Goal: Transaction & Acquisition: Book appointment/travel/reservation

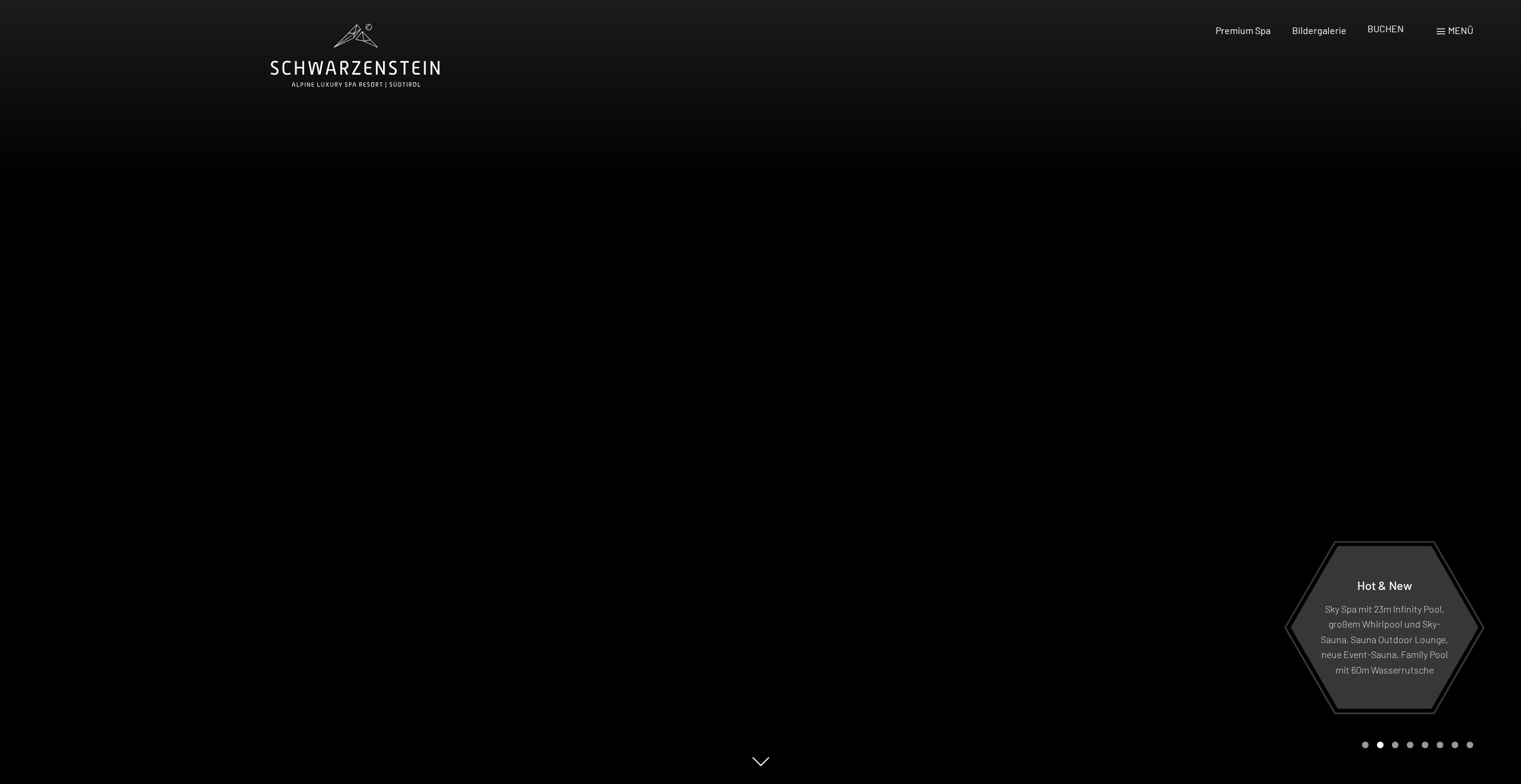
click at [1368, 29] on span "BUCHEN" at bounding box center [1385, 28] width 36 height 11
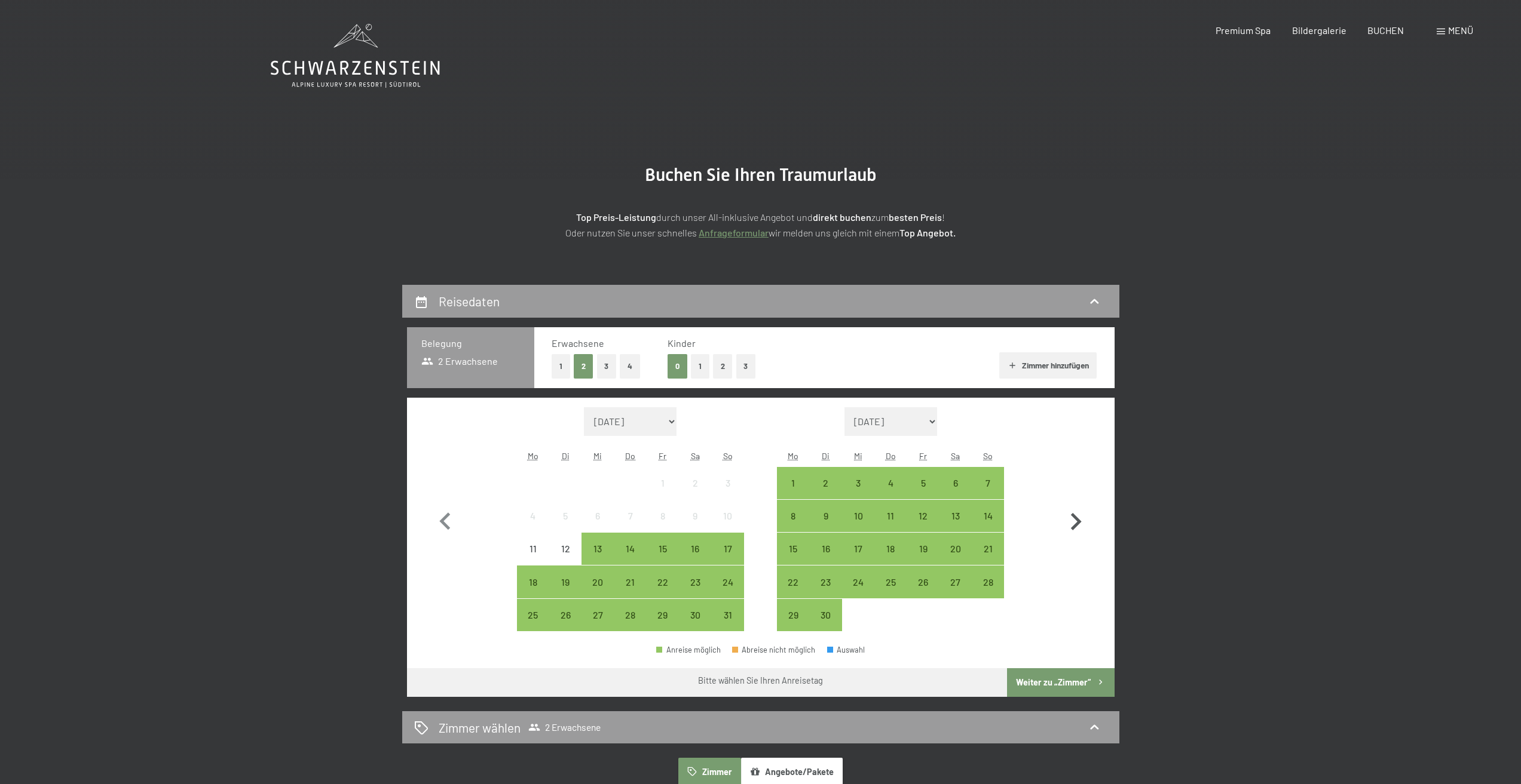
click at [1078, 529] on icon "button" at bounding box center [1076, 522] width 35 height 35
select select "2025-09-01"
select select "2025-10-01"
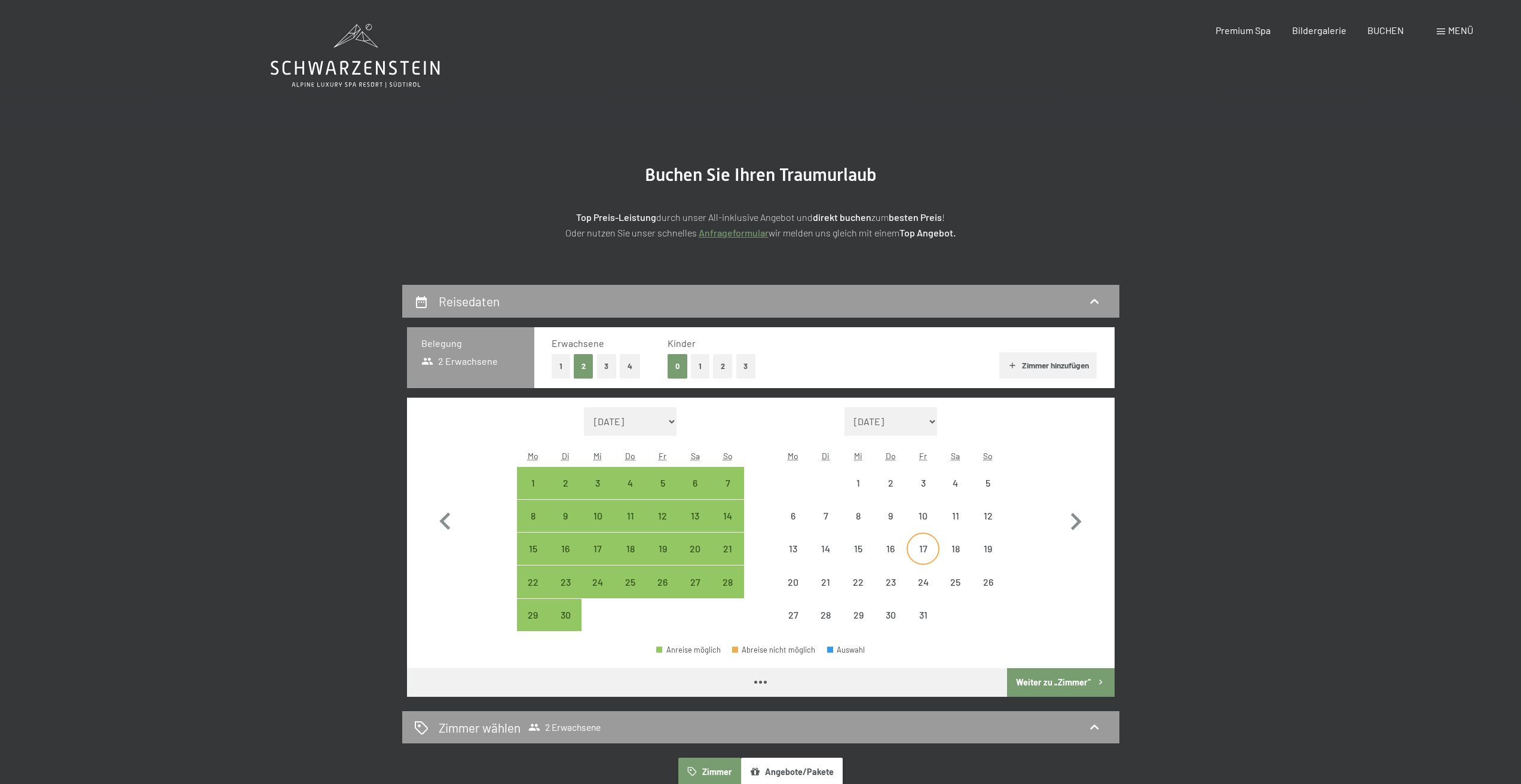
select select "2025-09-01"
select select "2025-10-01"
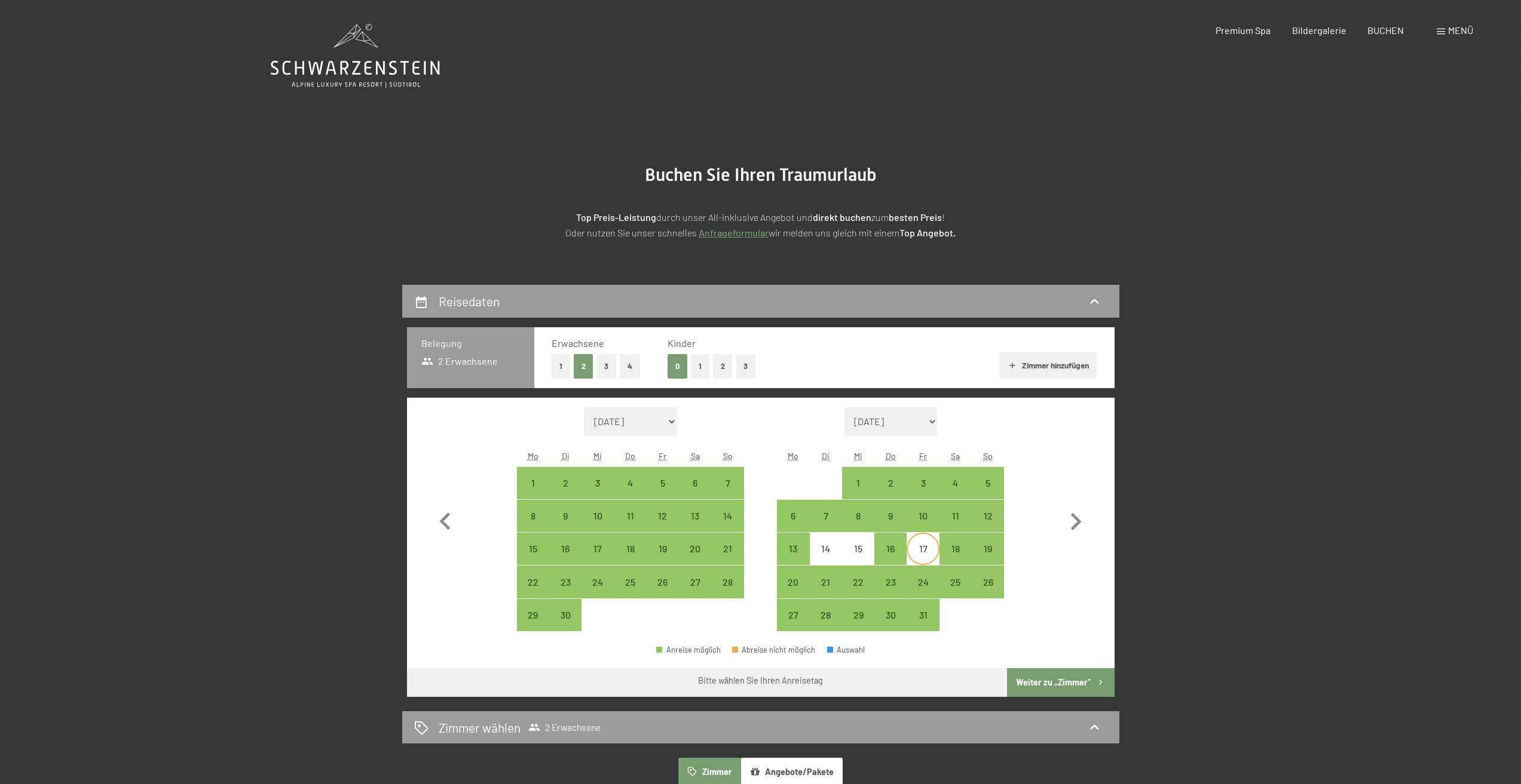
click at [923, 552] on div "17" at bounding box center [923, 559] width 30 height 30
select select "2025-09-01"
select select "2025-10-01"
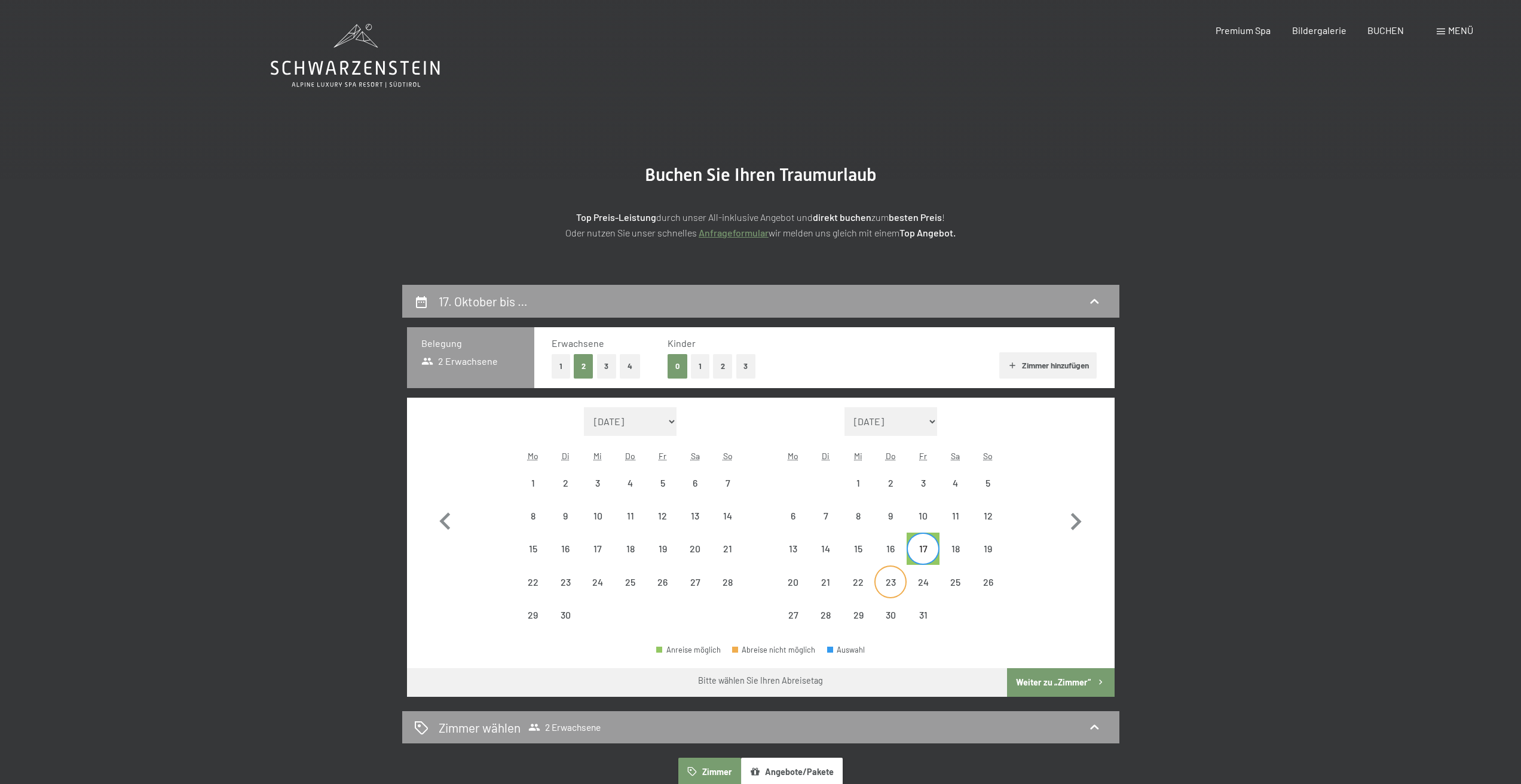
click at [893, 585] on div "23" at bounding box center [890, 593] width 30 height 30
select select "2025-09-01"
select select "2025-10-01"
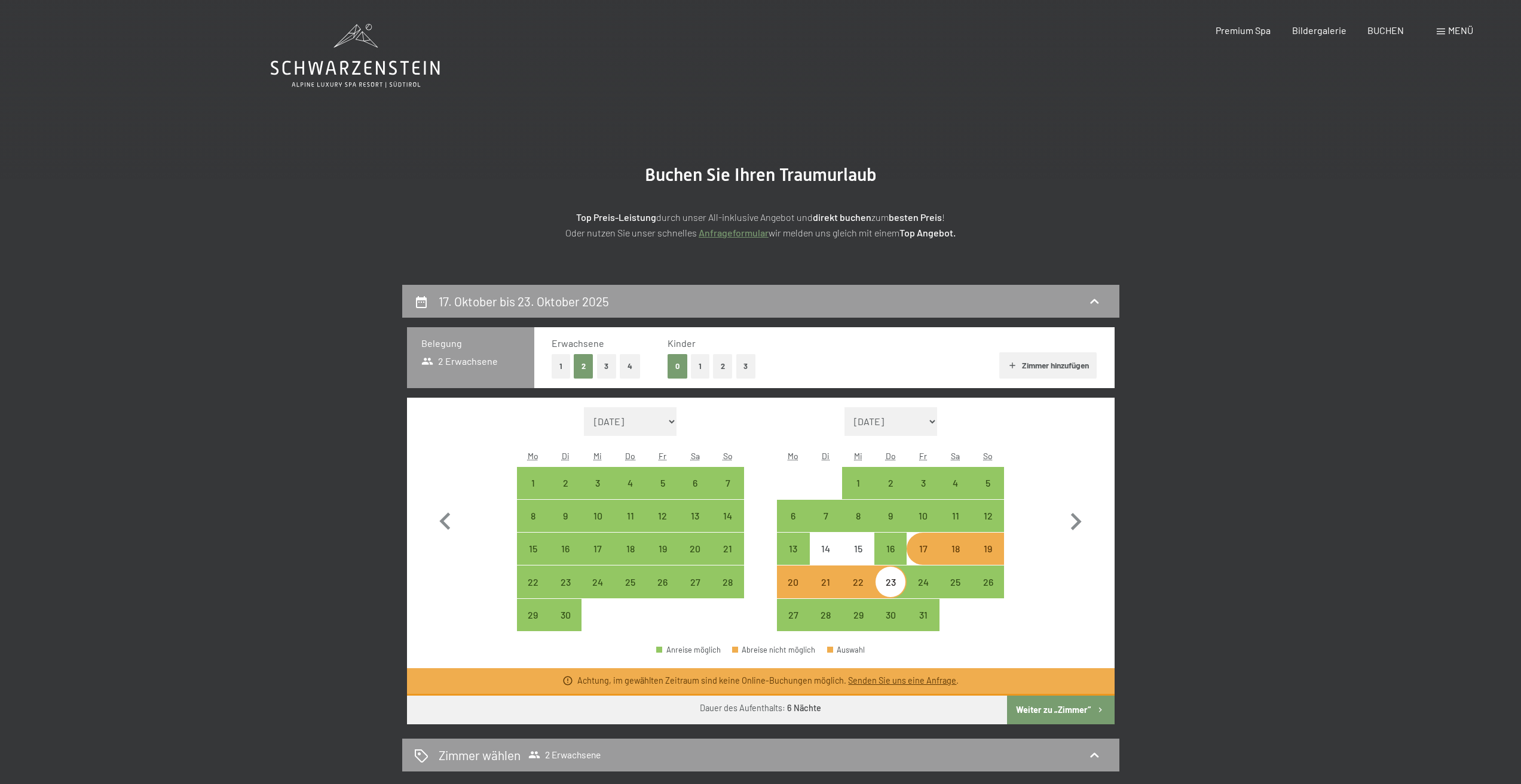
click at [1069, 712] on button "Weiter zu „Zimmer“" at bounding box center [1060, 710] width 107 height 29
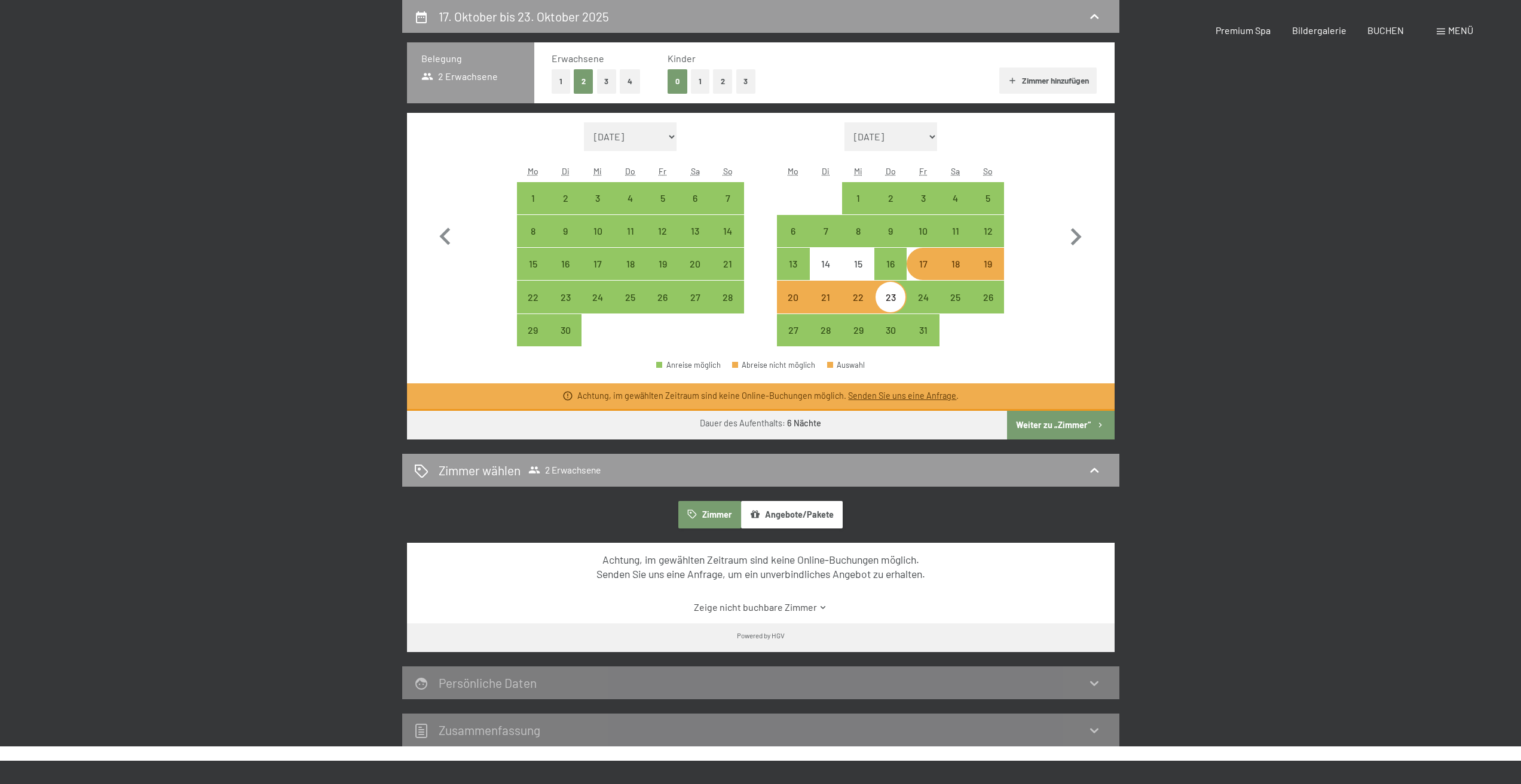
select select "2025-09-01"
select select "2025-10-01"
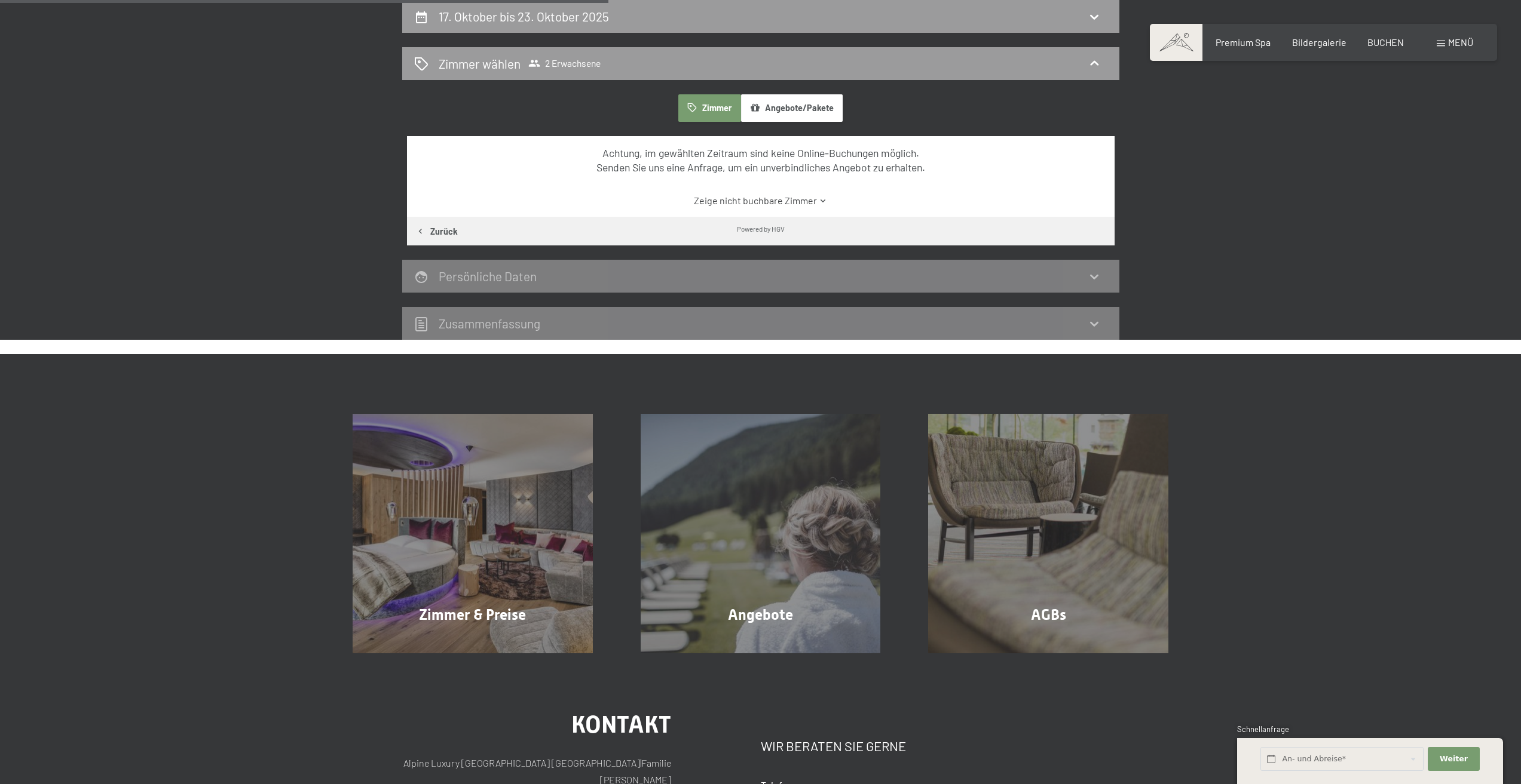
scroll to position [225, 0]
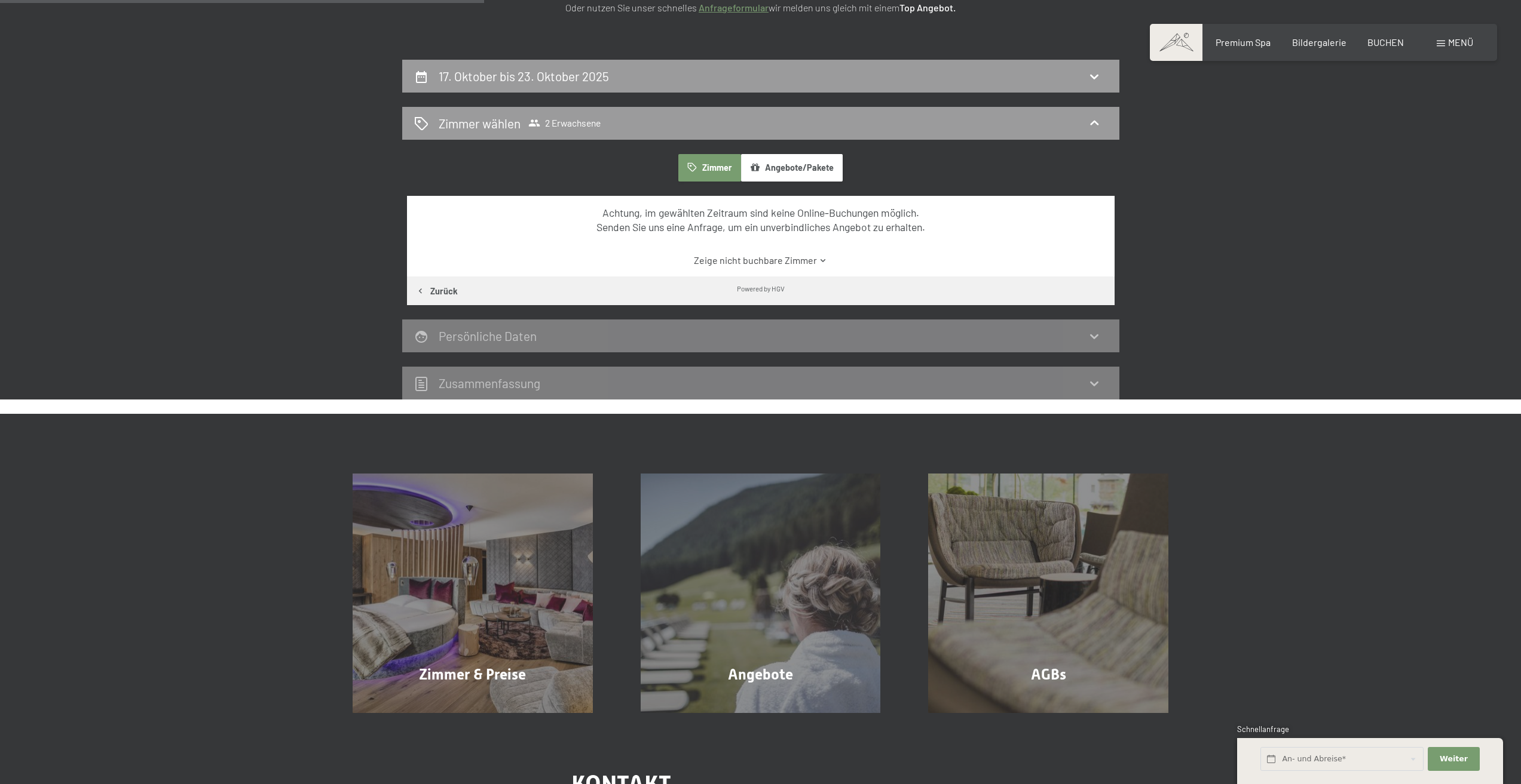
click at [782, 260] on link "Zeige nicht buchbare Zimmer" at bounding box center [760, 260] width 665 height 13
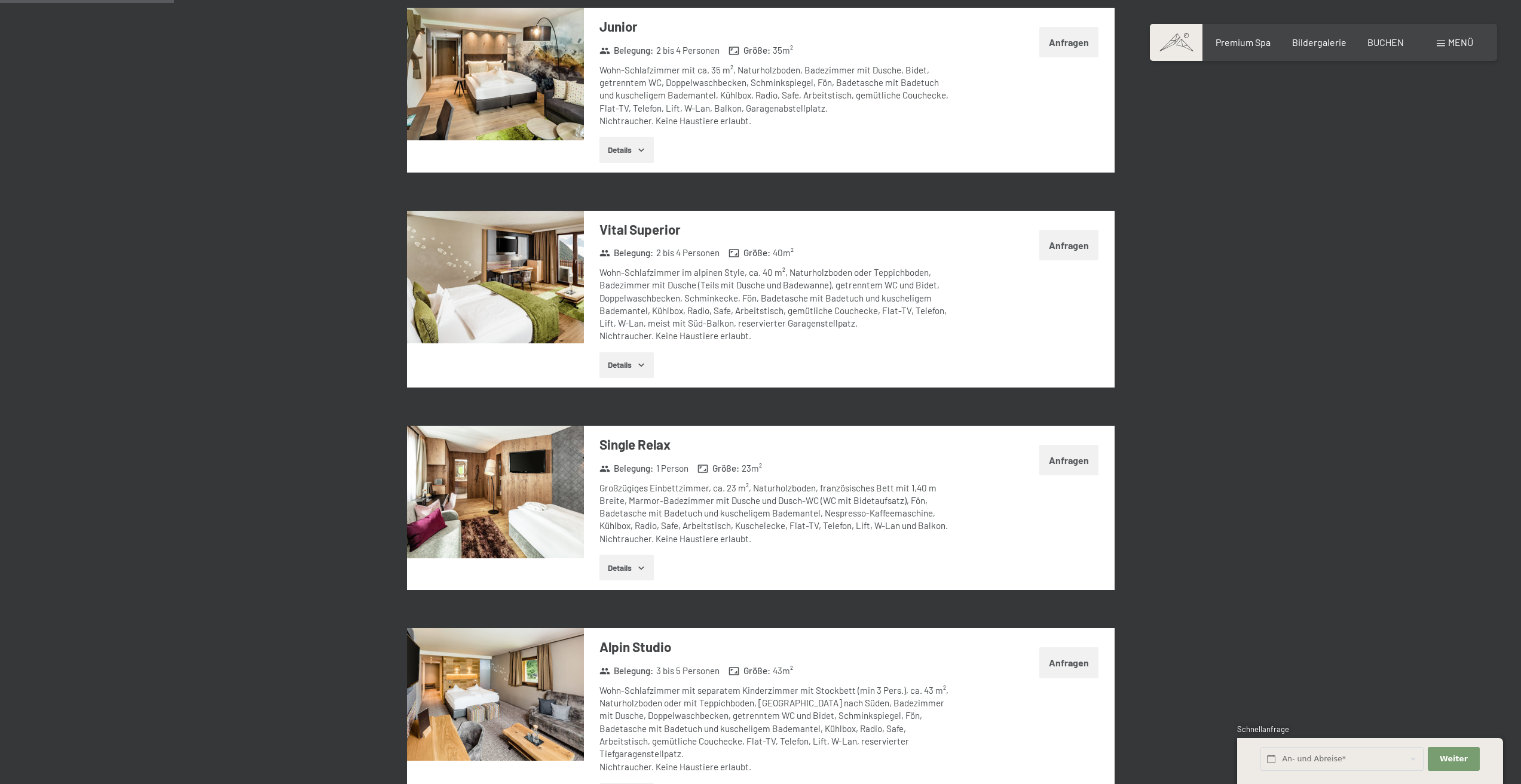
scroll to position [345, 0]
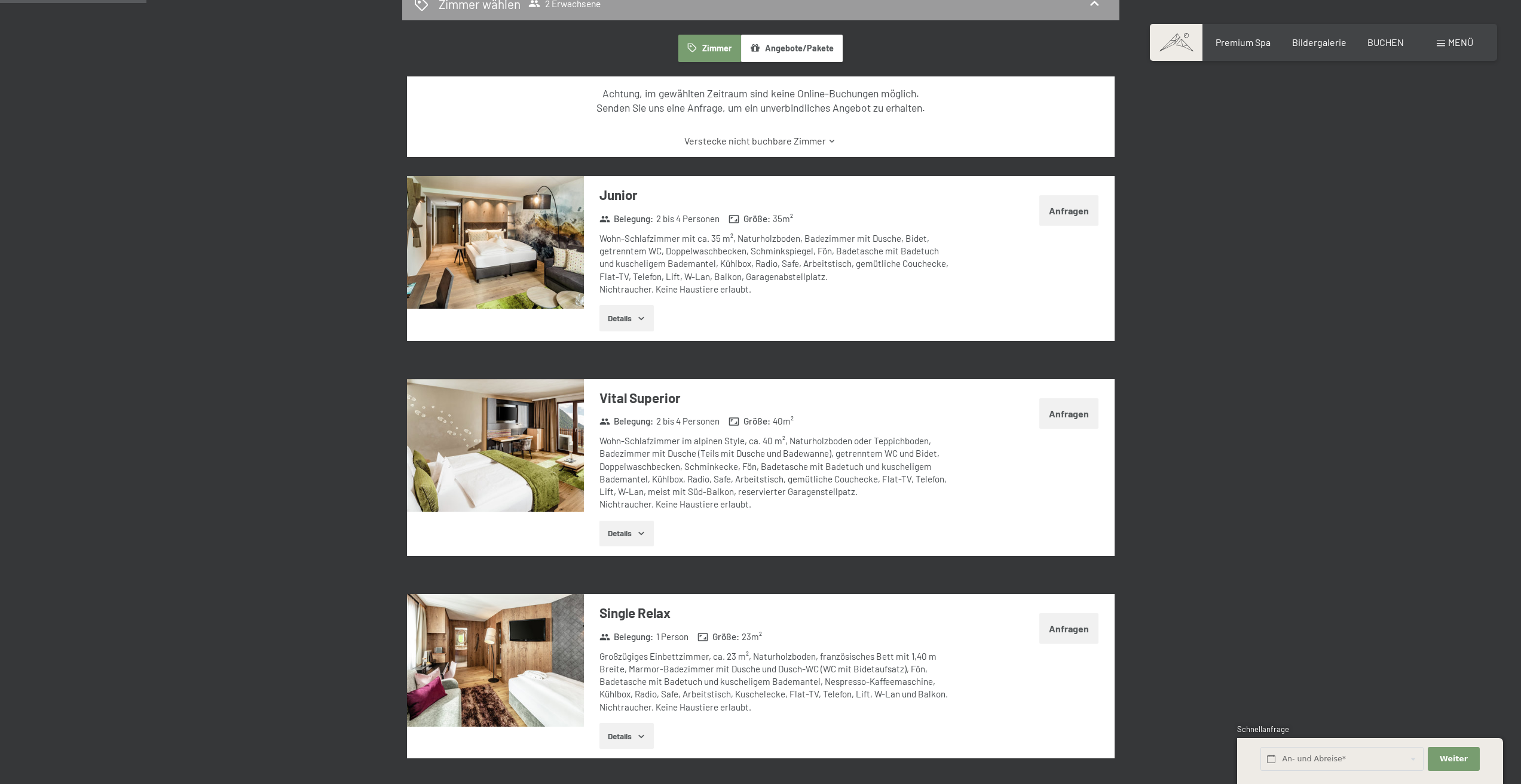
click at [1058, 219] on button "Anfragen" at bounding box center [1069, 210] width 59 height 31
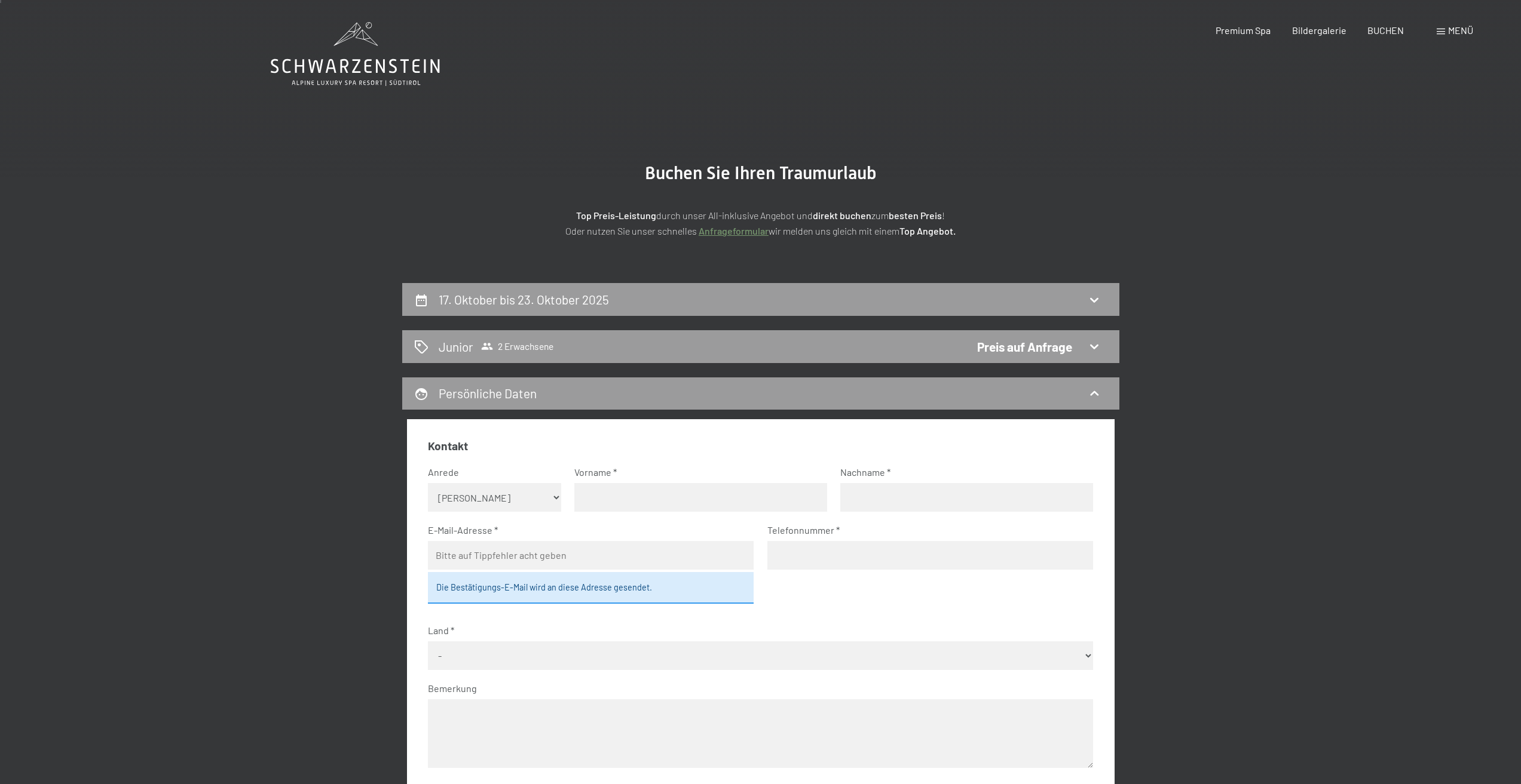
scroll to position [0, 0]
click at [1375, 31] on span "BUCHEN" at bounding box center [1385, 28] width 36 height 11
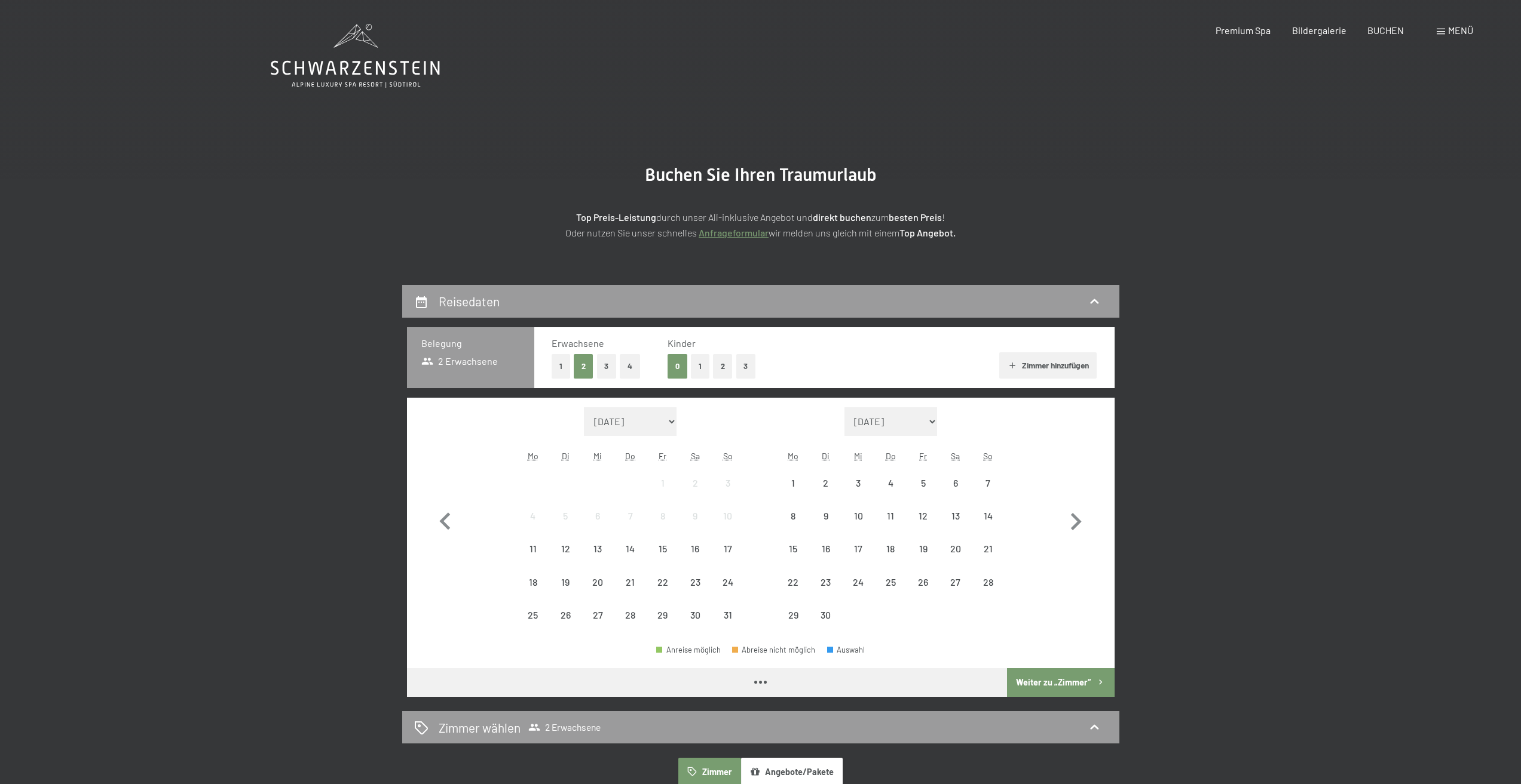
click at [1445, 24] on div "Buchen Anfragen Premium Spa Bildergalerie BUCHEN Menü DE IT EN Gutschein Bilder…" at bounding box center [1323, 30] width 299 height 13
click at [1448, 29] on span "Menü" at bounding box center [1461, 30] width 25 height 11
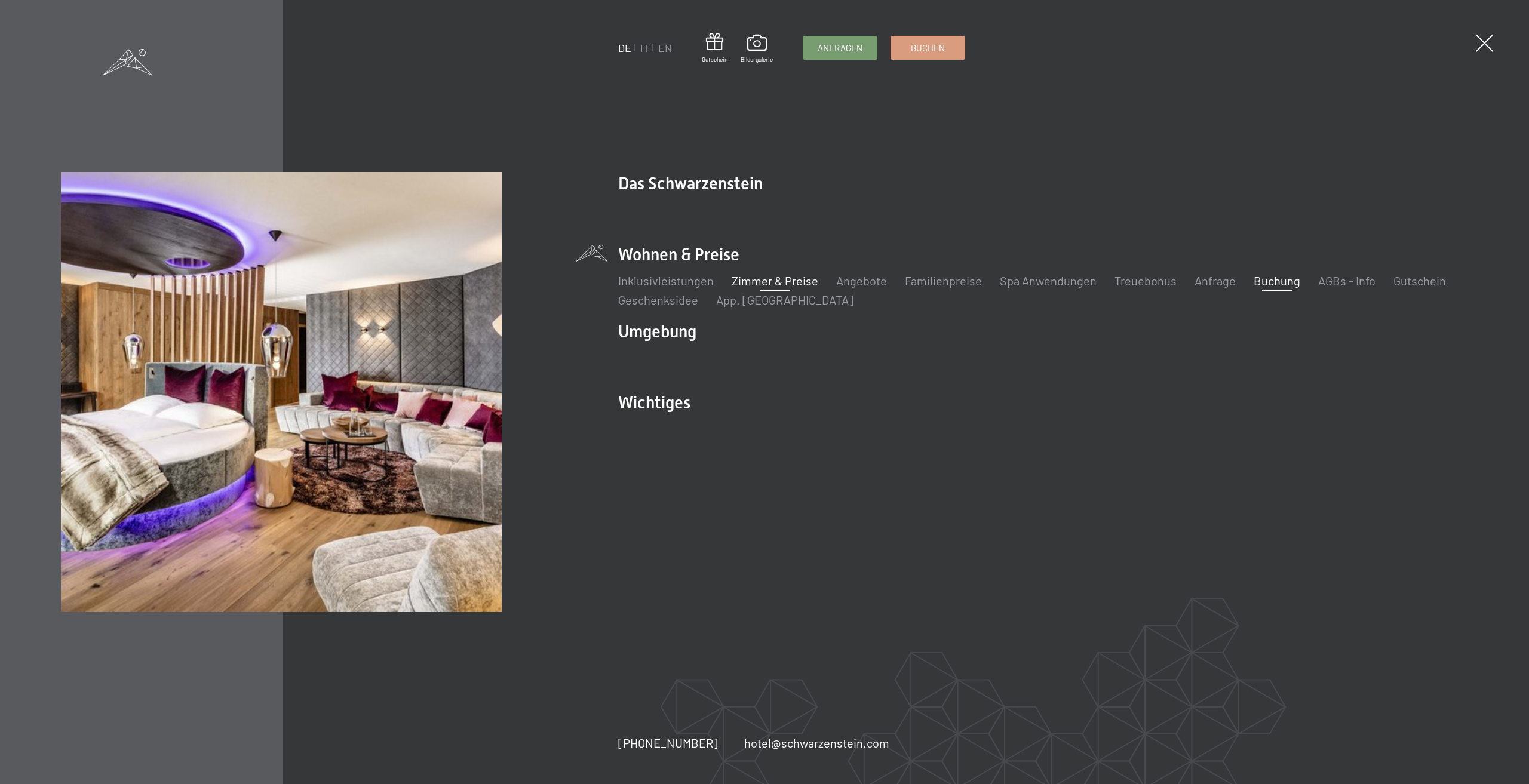
click at [755, 279] on link "Zimmer & Preise" at bounding box center [775, 281] width 86 height 14
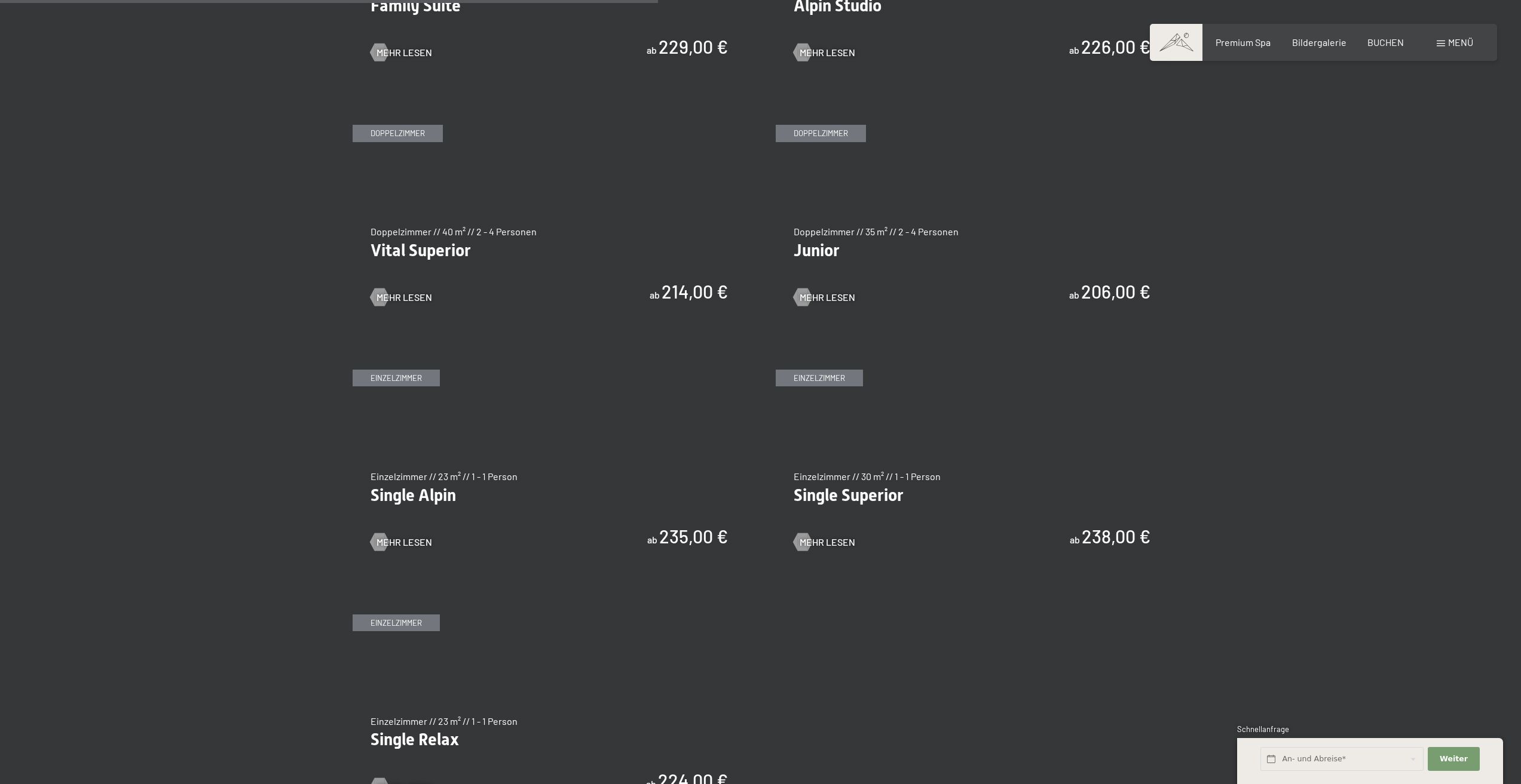
scroll to position [1314, 0]
